Goal: Task Accomplishment & Management: Complete application form

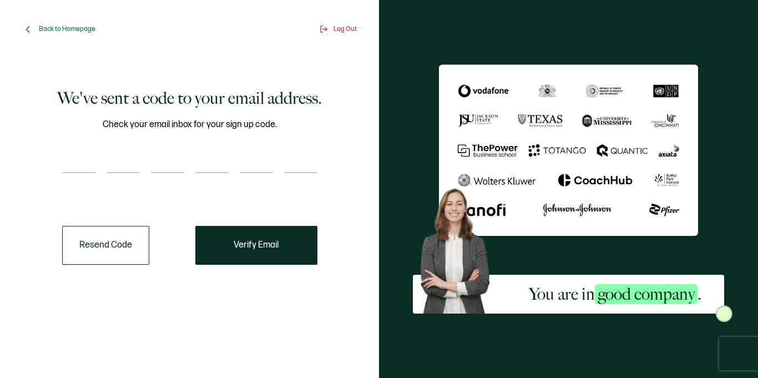
click at [75, 156] on input "number" at bounding box center [78, 162] width 33 height 22
paste input "6"
type input "6"
type input "3"
type input "2"
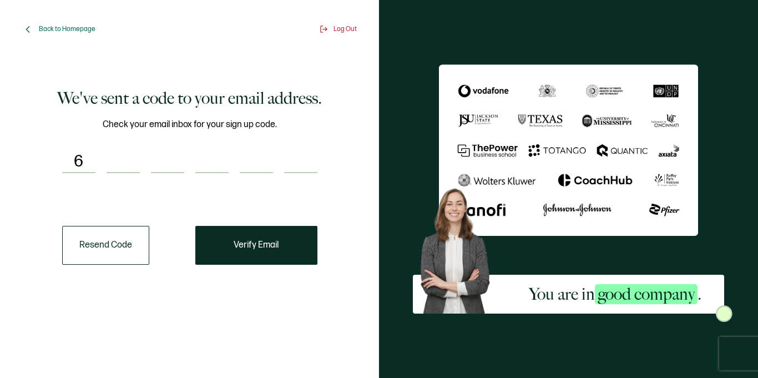
type input "8"
type input "1"
type input "8"
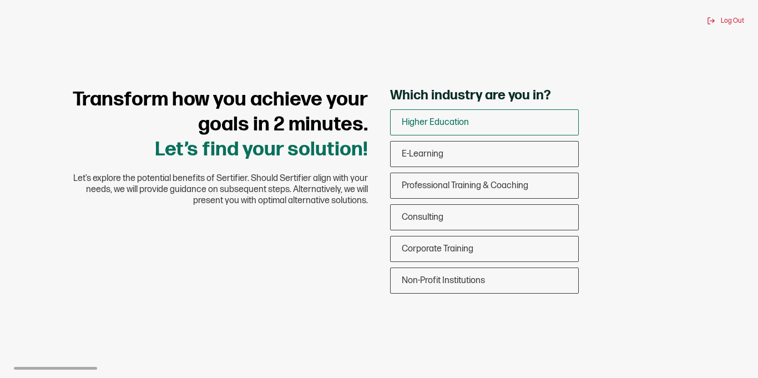
click at [441, 125] on span "Higher Education" at bounding box center [435, 122] width 67 height 11
click at [0, 0] on input "Higher Education" at bounding box center [0, 0] width 0 height 0
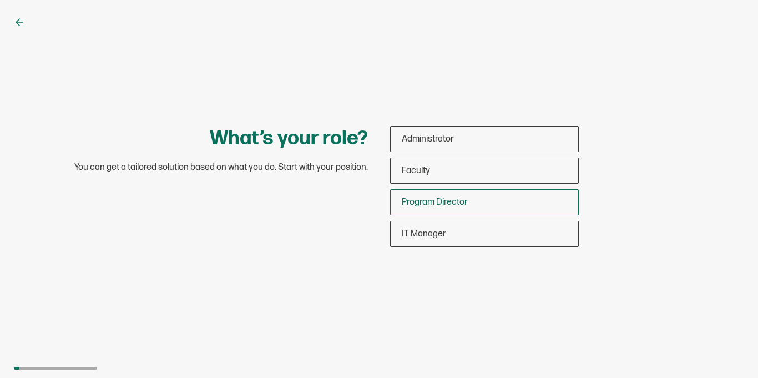
click at [411, 203] on span "Program Director" at bounding box center [435, 202] width 66 height 11
click at [0, 0] on input "Program Director" at bounding box center [0, 0] width 0 height 0
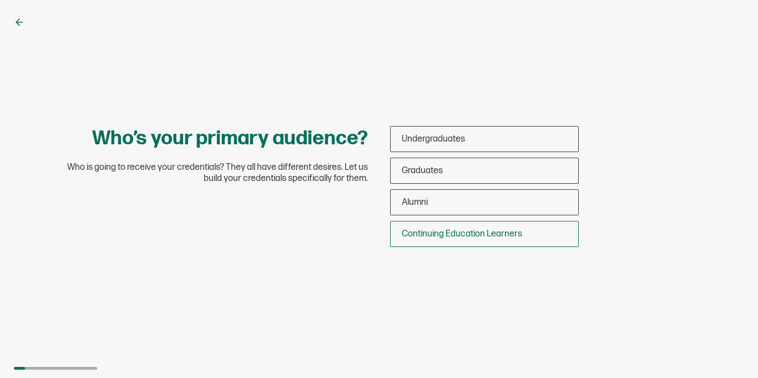
click at [449, 234] on span "Continuing Education Learners" at bounding box center [462, 234] width 120 height 11
click at [0, 0] on input "Continuing Education Learners" at bounding box center [0, 0] width 0 height 0
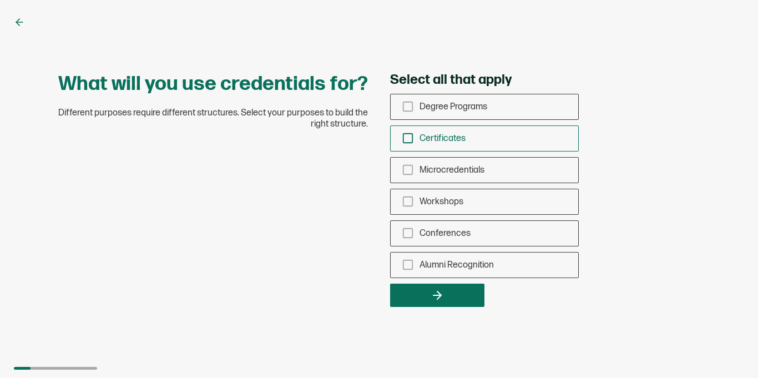
click at [407, 145] on div "Certificates" at bounding box center [485, 138] width 188 height 26
click at [0, 0] on input "Certificates" at bounding box center [0, 0] width 0 height 0
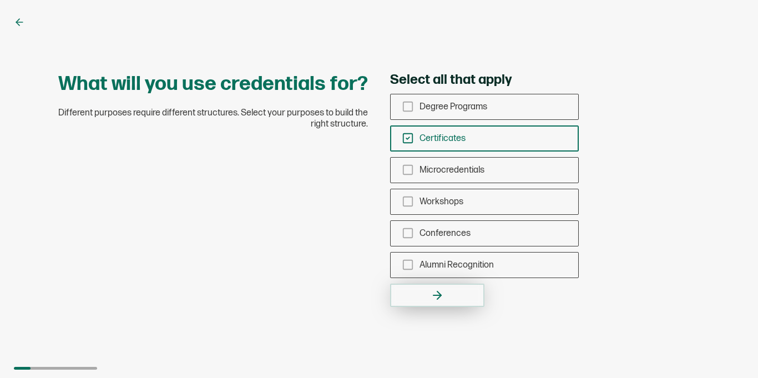
click at [452, 299] on button "button" at bounding box center [437, 295] width 94 height 23
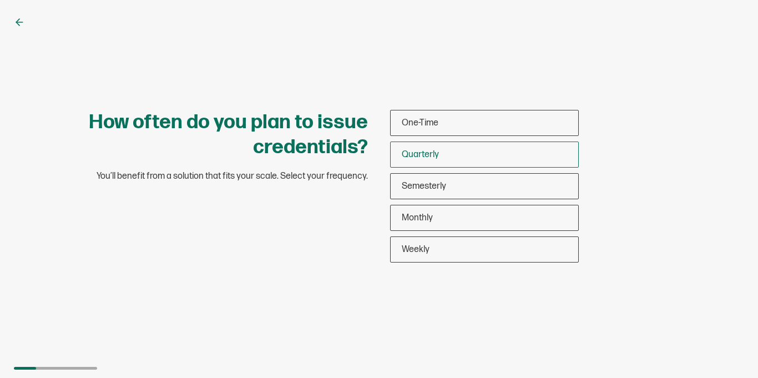
click at [445, 153] on div "Quarterly" at bounding box center [485, 155] width 188 height 26
click at [0, 0] on input "Quarterly" at bounding box center [0, 0] width 0 height 0
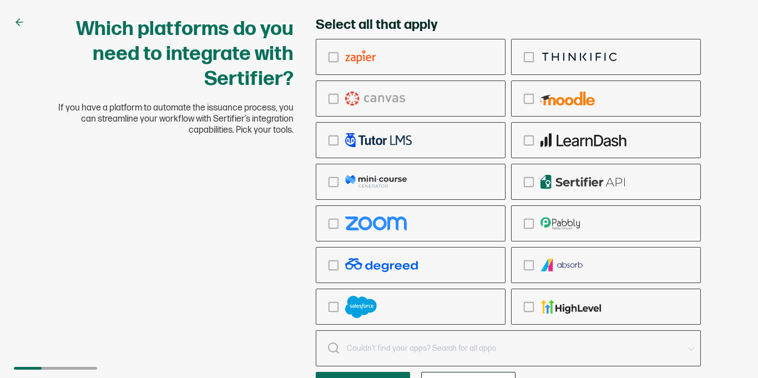
click at [749, 190] on div "Which platforms do you need to integrate with Sertifier? If you have a platform…" at bounding box center [379, 189] width 758 height 378
drag, startPoint x: 751, startPoint y: 198, endPoint x: 749, endPoint y: 268, distance: 70.5
click at [749, 268] on div "Which platforms do you need to integrate with Sertifier? If you have a platform…" at bounding box center [379, 189] width 758 height 378
click at [180, 220] on div "Which platforms do you need to integrate with Sertifier? If you have a platform…" at bounding box center [379, 189] width 758 height 378
click at [334, 100] on icon "checkbox-group" at bounding box center [333, 99] width 12 height 12
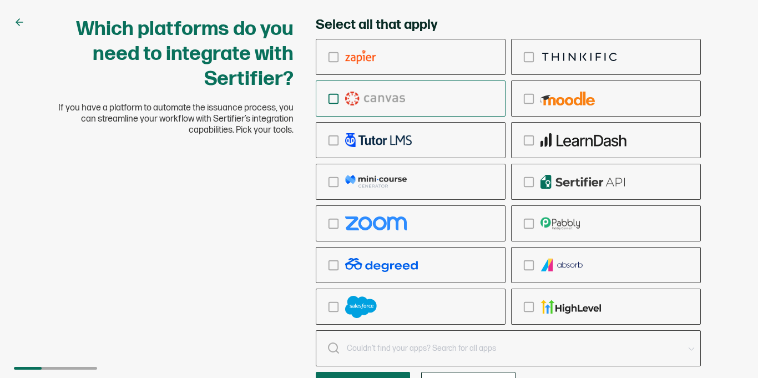
click at [0, 0] on input "checkbox-group" at bounding box center [0, 0] width 0 height 0
click at [733, 23] on div "Which platforms do you need to integrate with Sertifier? If you have a platform…" at bounding box center [379, 189] width 758 height 378
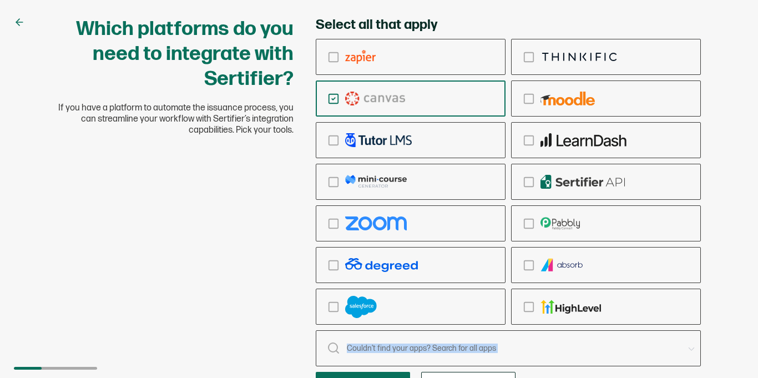
drag, startPoint x: 37, startPoint y: 367, endPoint x: 142, endPoint y: 366, distance: 105.4
click at [142, 366] on div "Which platforms do you need to integrate with Sertifier? If you have a platform…" at bounding box center [379, 189] width 758 height 378
click at [731, 108] on div "Which platforms do you need to integrate with Sertifier? If you have a platform…" at bounding box center [379, 189] width 758 height 378
click at [387, 375] on button "button" at bounding box center [363, 383] width 94 height 23
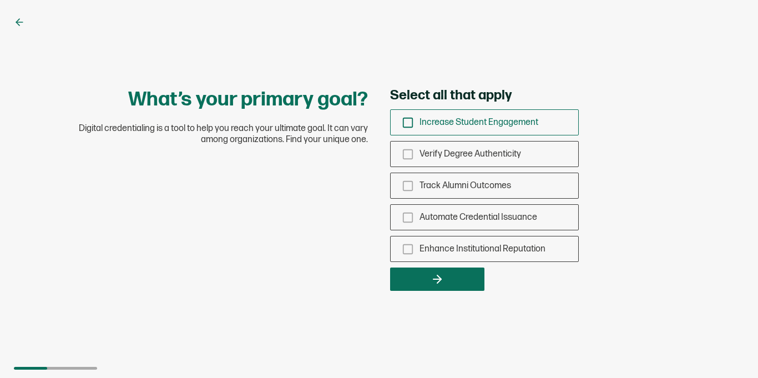
click at [410, 125] on icon "checkbox-group" at bounding box center [408, 123] width 12 height 12
click at [0, 0] on input "Increase Student Engagement" at bounding box center [0, 0] width 0 height 0
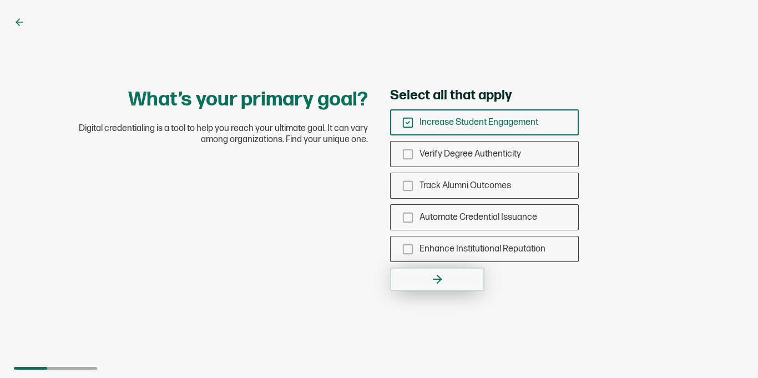
click at [431, 279] on icon "button" at bounding box center [437, 278] width 13 height 13
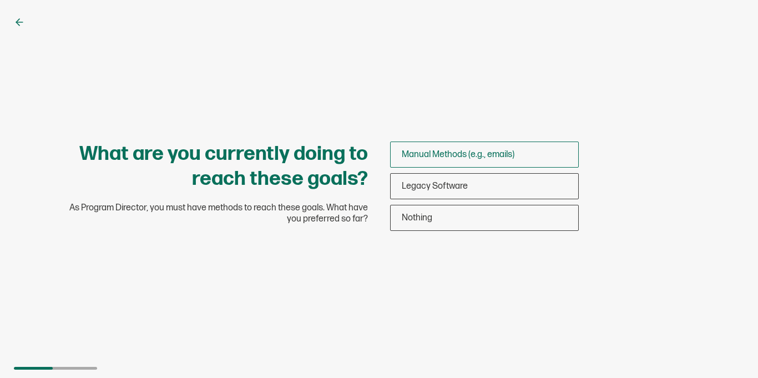
click at [449, 155] on span "Manual Methods (e.g., emails)" at bounding box center [458, 154] width 113 height 11
click at [0, 0] on input "Manual Methods (e.g., emails)" at bounding box center [0, 0] width 0 height 0
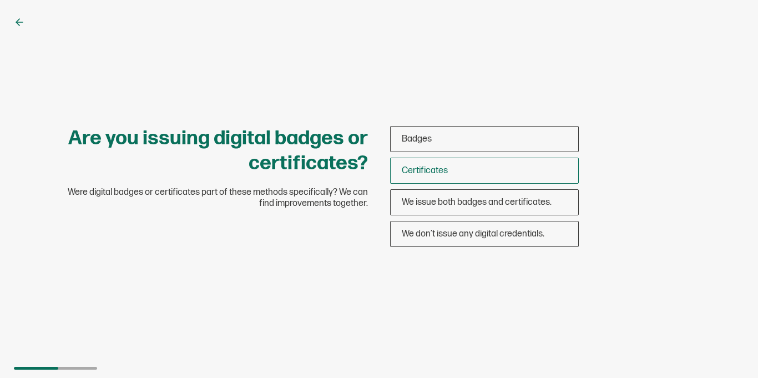
click at [437, 166] on span "Certificates" at bounding box center [425, 170] width 46 height 11
click at [0, 0] on input "Certificates" at bounding box center [0, 0] width 0 height 0
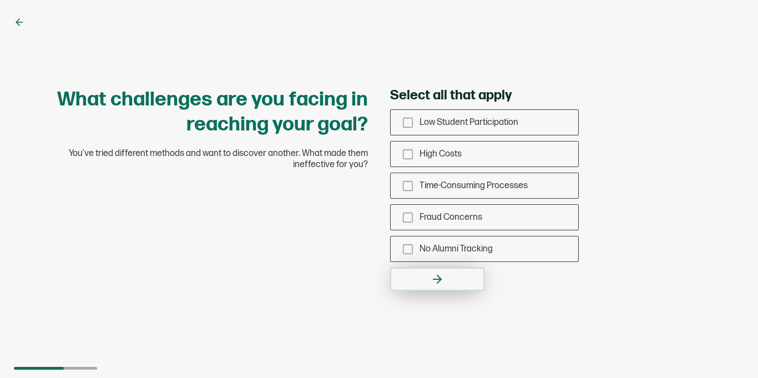
click at [445, 277] on button "button" at bounding box center [437, 278] width 94 height 23
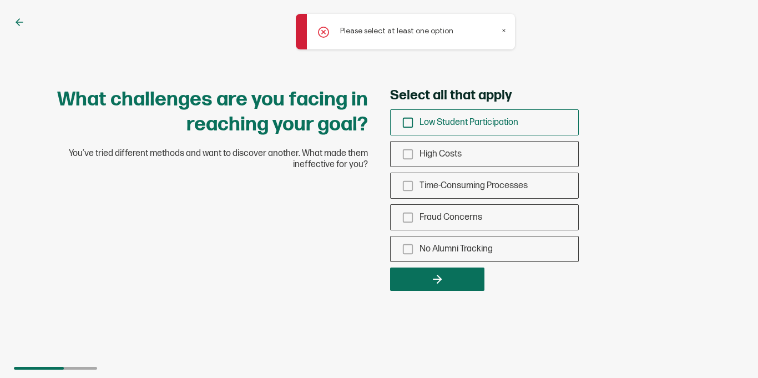
click at [415, 125] on div "Low Student Participation" at bounding box center [485, 122] width 188 height 26
click at [0, 0] on input "Low Student Participation" at bounding box center [0, 0] width 0 height 0
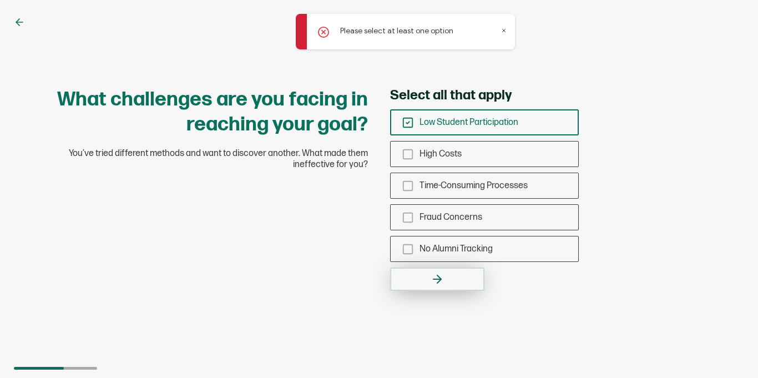
click at [439, 287] on button "button" at bounding box center [437, 278] width 94 height 23
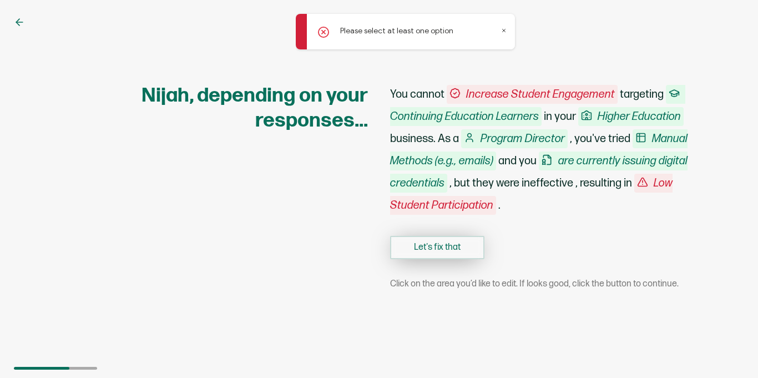
click at [422, 243] on button "Let's fix that" at bounding box center [437, 247] width 94 height 23
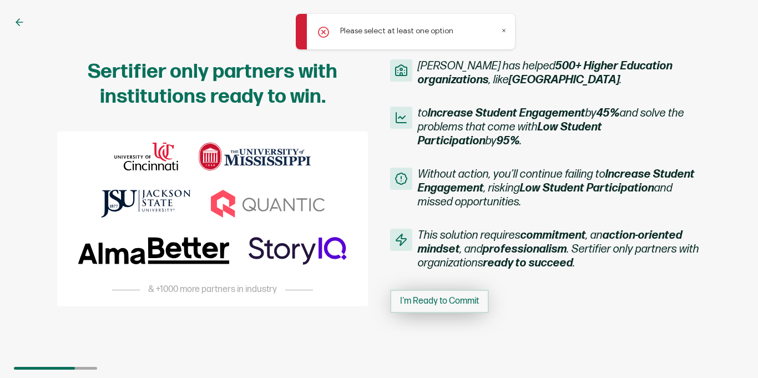
click at [431, 300] on span "I'm Ready to Commit" at bounding box center [439, 301] width 79 height 9
